Goal: Task Accomplishment & Management: Complete application form

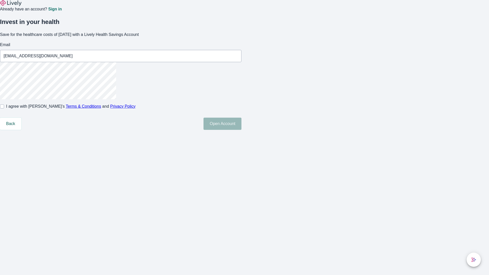
click at [4, 108] on input "I agree with Lively’s Terms & Conditions and Privacy Policy" at bounding box center [2, 106] width 4 height 4
checkbox input "true"
click at [241, 130] on button "Open Account" at bounding box center [222, 124] width 38 height 12
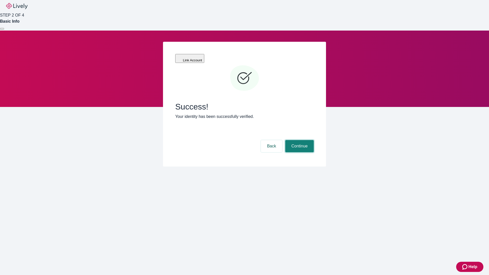
click at [299, 140] on button "Continue" at bounding box center [299, 146] width 29 height 12
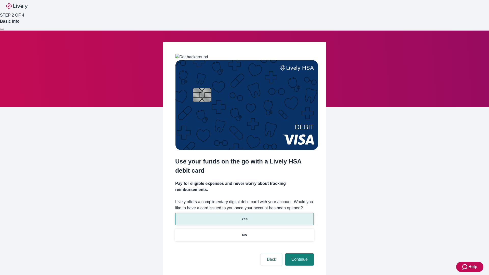
click at [244, 216] on p "Yes" at bounding box center [244, 218] width 6 height 5
click at [299, 253] on button "Continue" at bounding box center [299, 259] width 29 height 12
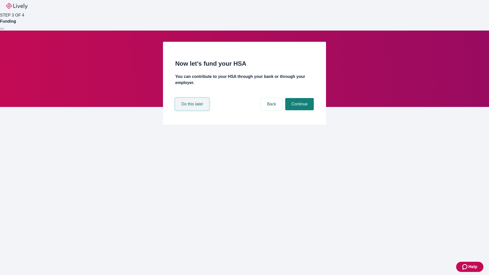
click at [193, 110] on button "Do this later" at bounding box center [192, 104] width 34 height 12
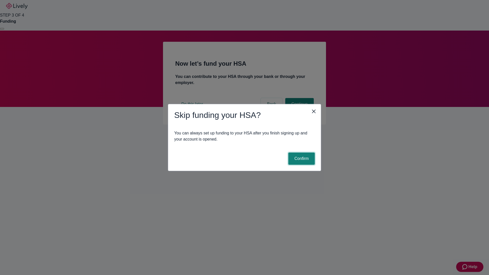
click at [301, 159] on button "Confirm" at bounding box center [301, 158] width 26 height 12
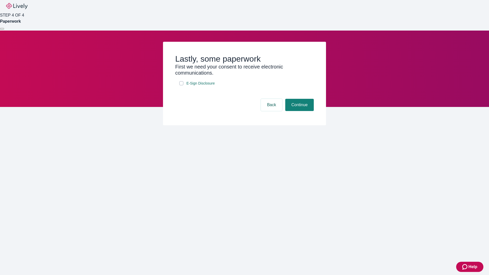
click at [181, 85] on input "E-Sign Disclosure" at bounding box center [181, 83] width 4 height 4
checkbox input "true"
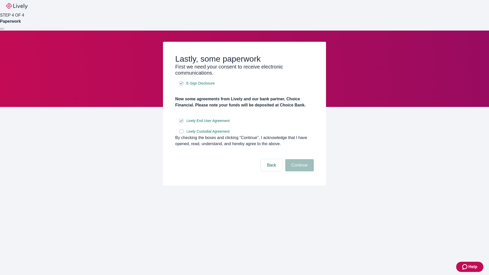
click at [181, 133] on input "Lively Custodial Agreement" at bounding box center [181, 131] width 4 height 4
checkbox input "true"
click at [299, 171] on button "Continue" at bounding box center [299, 165] width 29 height 12
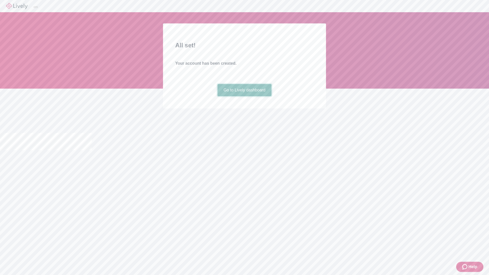
click at [244, 96] on link "Go to Lively dashboard" at bounding box center [244, 90] width 54 height 12
